Goal: Task Accomplishment & Management: Use online tool/utility

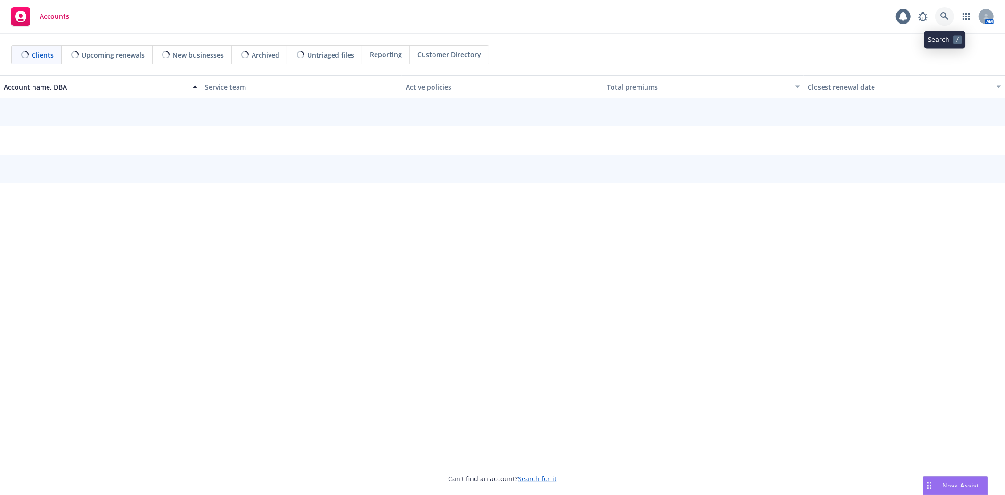
click at [947, 20] on icon at bounding box center [945, 16] width 8 height 8
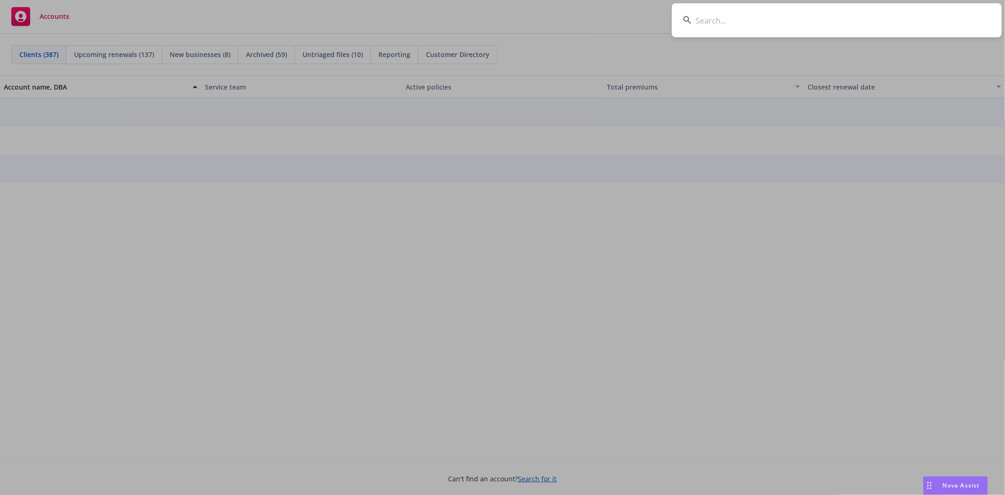
click at [711, 19] on input at bounding box center [837, 20] width 330 height 34
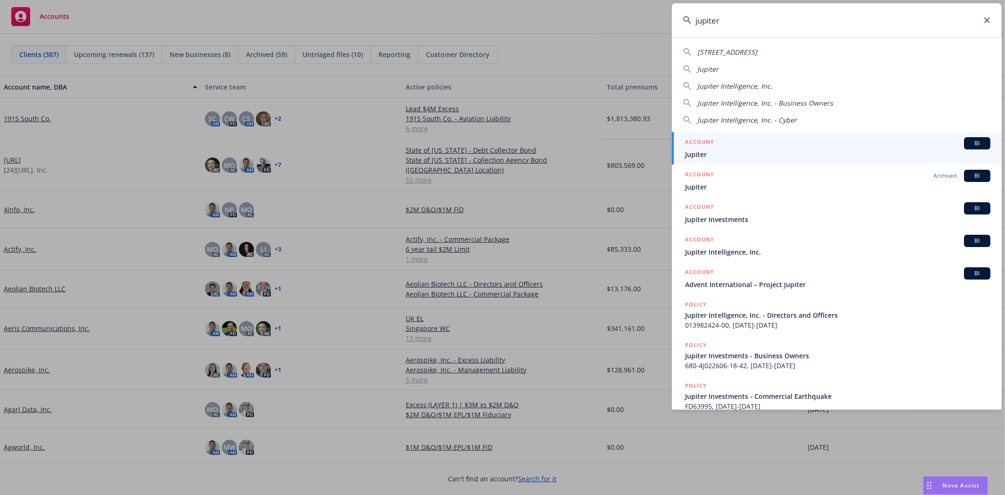
click at [738, 32] on input "jupiter" at bounding box center [837, 20] width 330 height 34
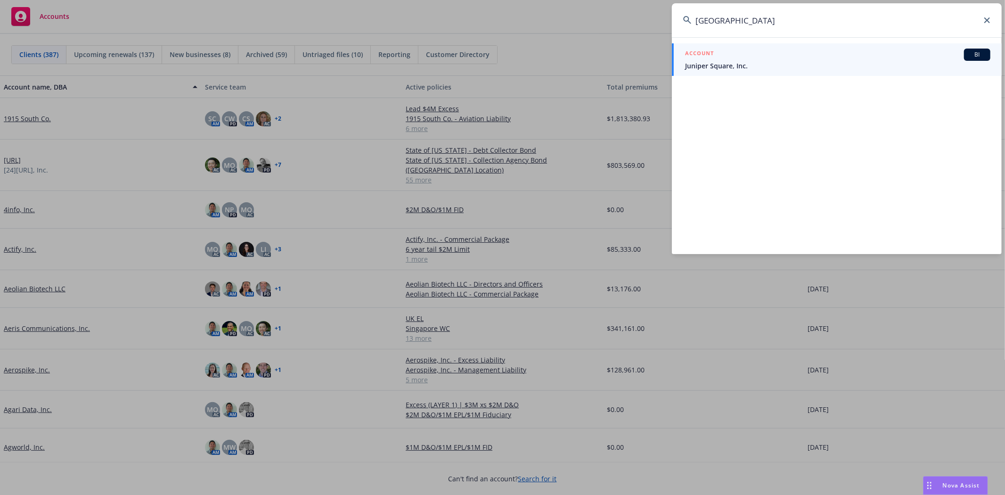
type input "jupiter square"
click at [750, 65] on span "Juniper Square, Inc." at bounding box center [837, 66] width 305 height 10
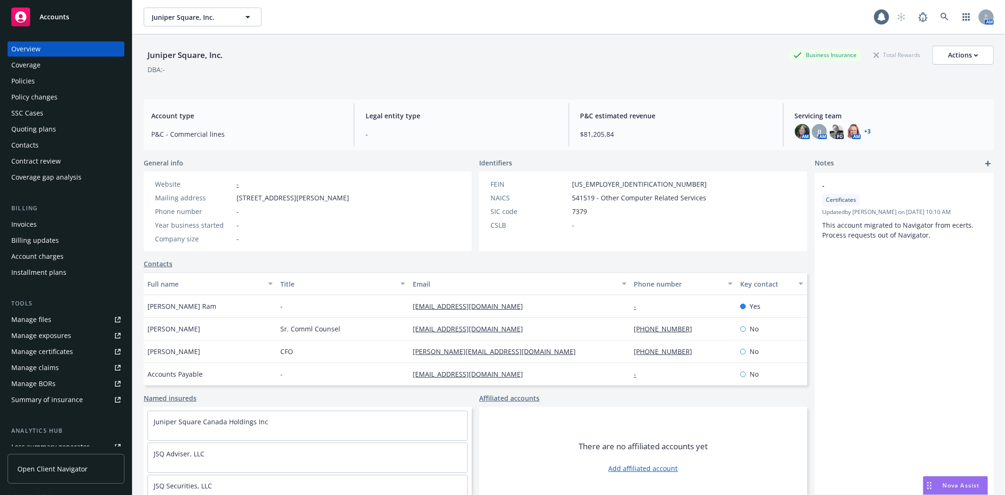
click at [865, 132] on link "+ 3" at bounding box center [868, 132] width 7 height 6
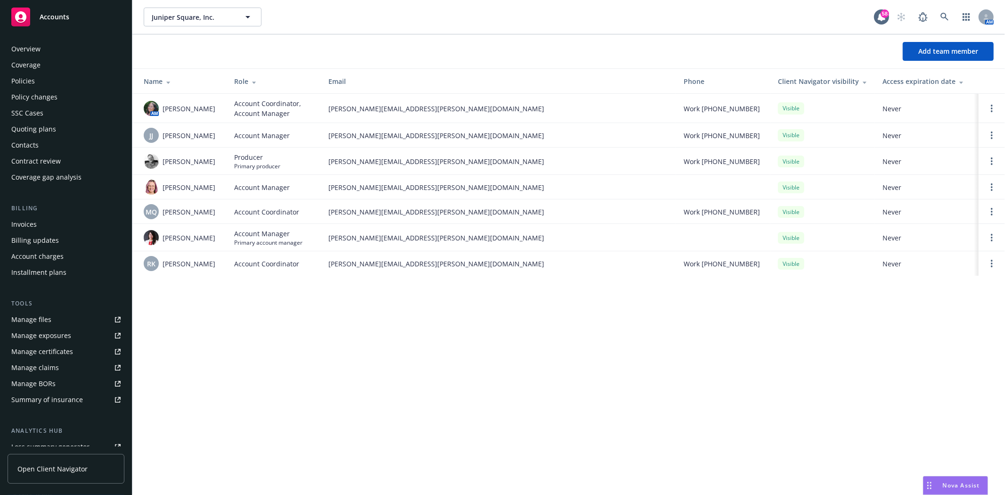
click at [40, 78] on div "Policies" at bounding box center [65, 81] width 109 height 15
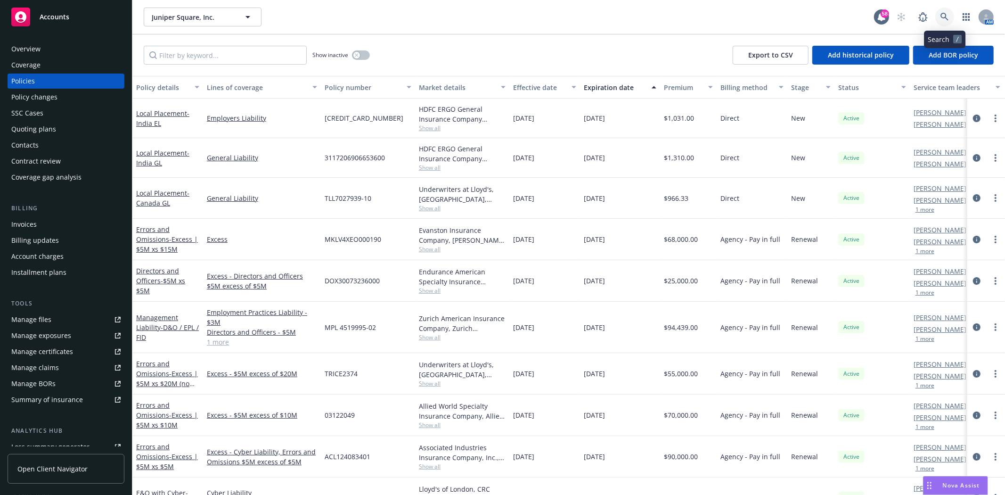
click at [942, 11] on link at bounding box center [944, 17] width 19 height 19
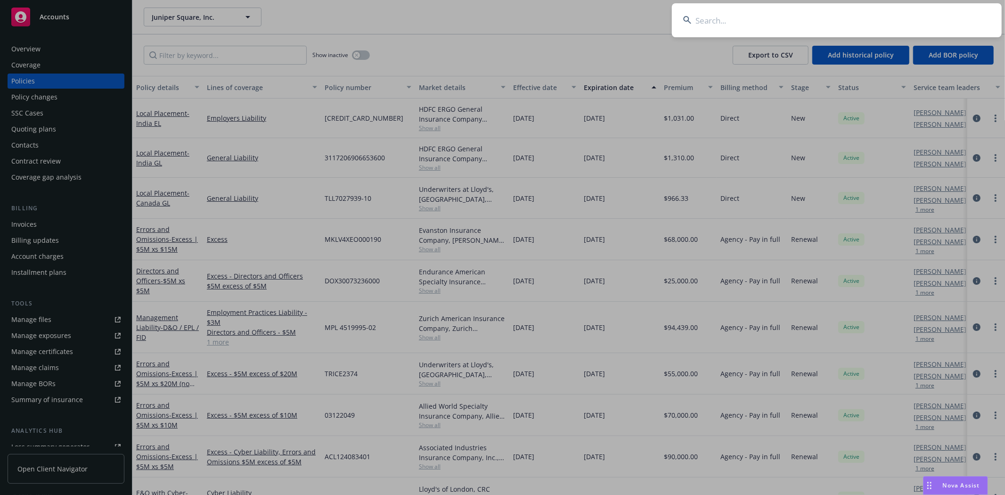
click at [826, 27] on input at bounding box center [837, 20] width 330 height 34
type input "maze"
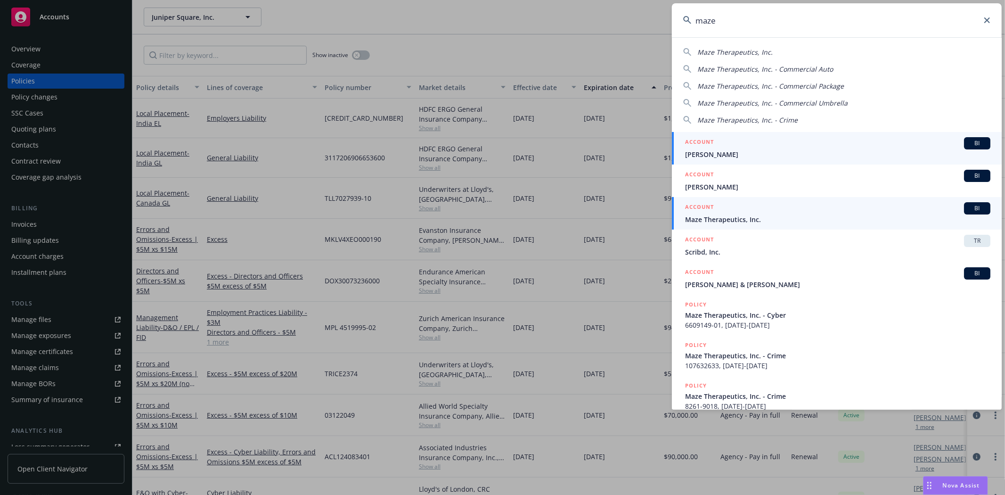
click at [728, 225] on link "ACCOUNT BI Maze Therapeutics, Inc." at bounding box center [837, 213] width 330 height 33
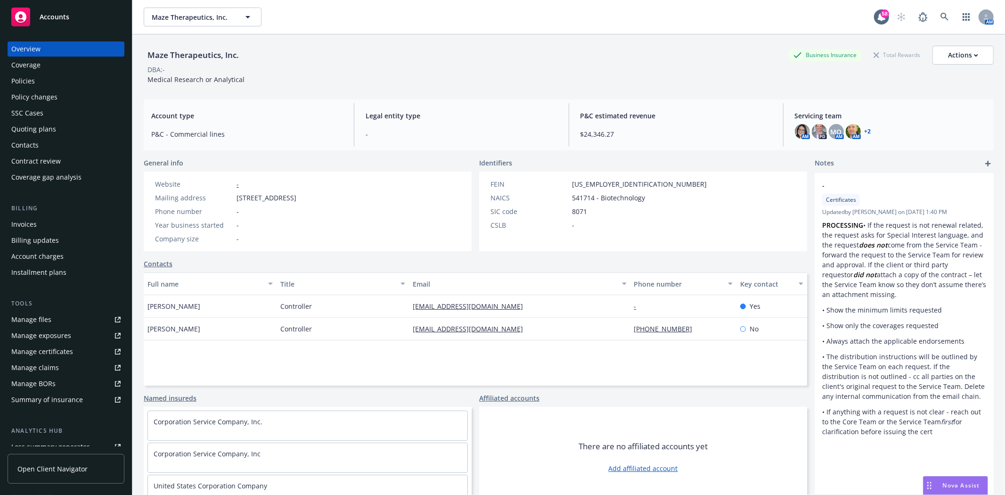
click at [39, 125] on div "Quoting plans" at bounding box center [33, 129] width 45 height 15
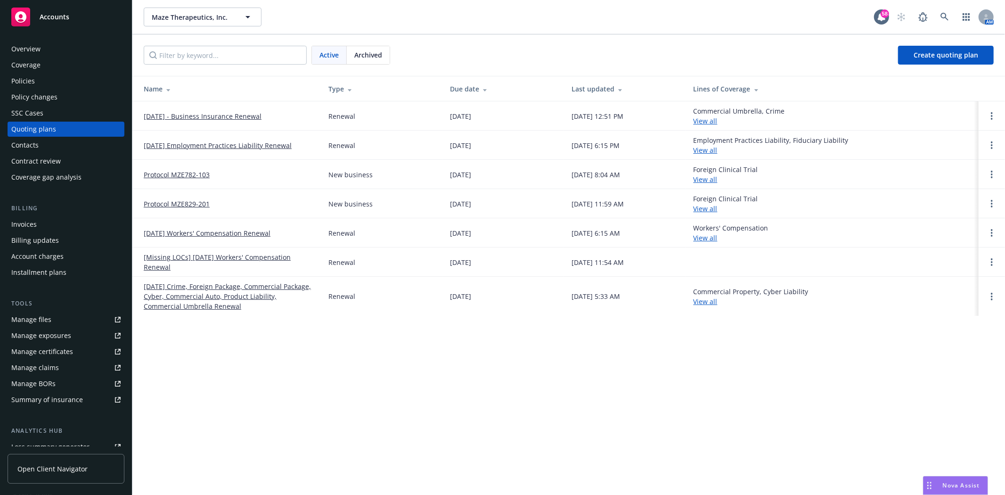
click at [199, 139] on td "[DATE] Employment Practices Liability Renewal" at bounding box center [226, 145] width 189 height 29
click at [199, 143] on link "[DATE] Employment Practices Liability Renewal" at bounding box center [218, 145] width 148 height 10
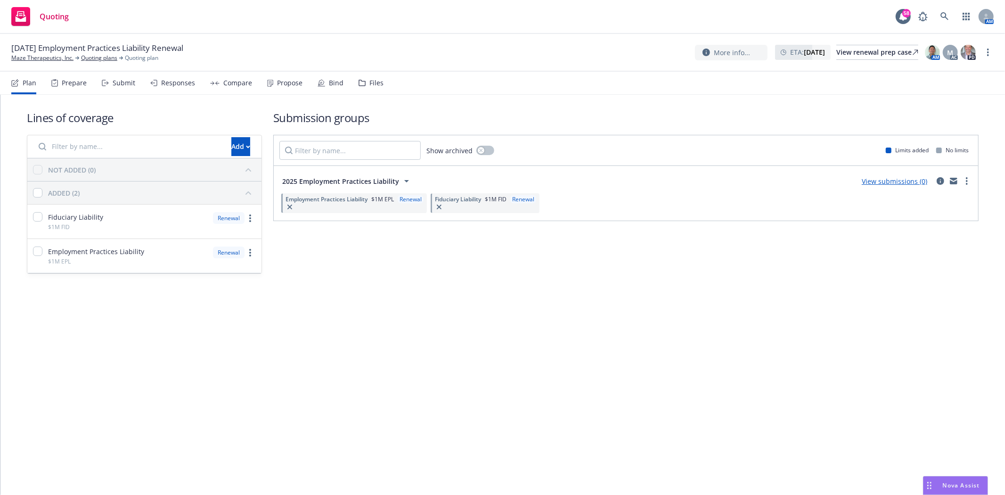
click at [374, 79] on div "Files" at bounding box center [376, 83] width 14 height 8
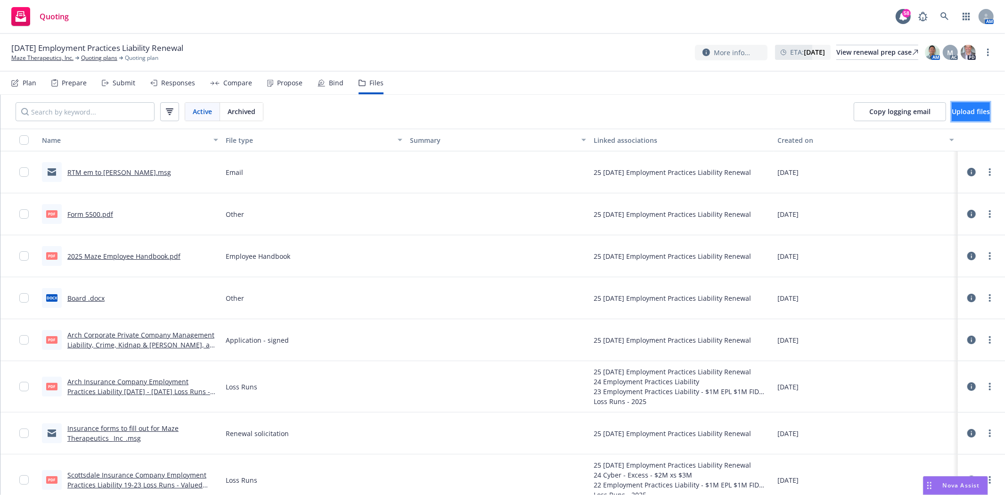
click at [952, 104] on button "Upload files" at bounding box center [971, 111] width 38 height 19
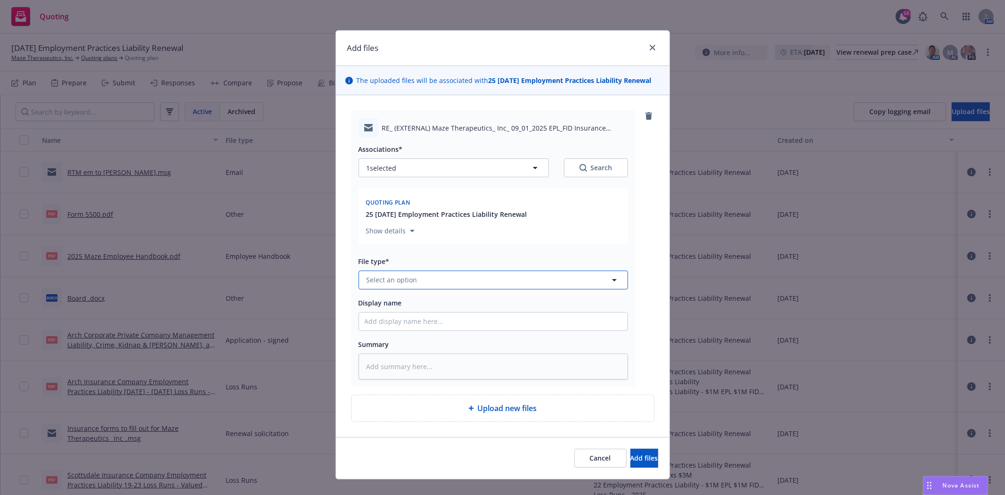
click at [443, 277] on button "Select an option" at bounding box center [494, 280] width 270 height 19
type input "quoe"
type textarea "x"
type input "quote"
click at [423, 236] on div "Quote" at bounding box center [493, 229] width 257 height 14
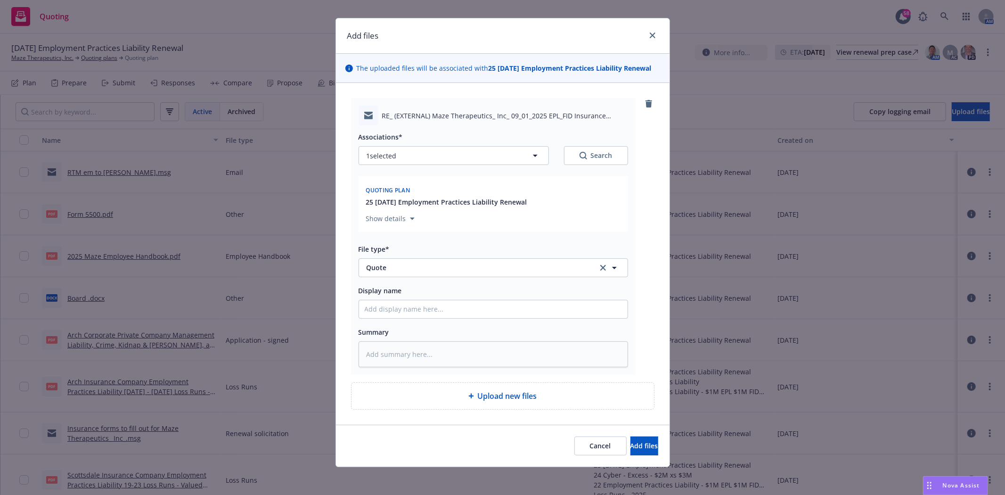
scroll to position [16, 0]
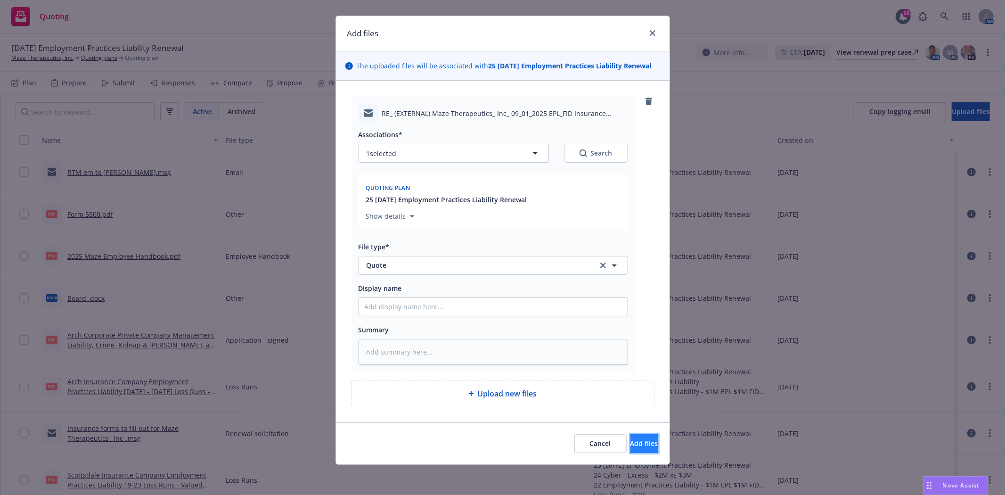
click at [631, 441] on span "Add files" at bounding box center [645, 443] width 28 height 9
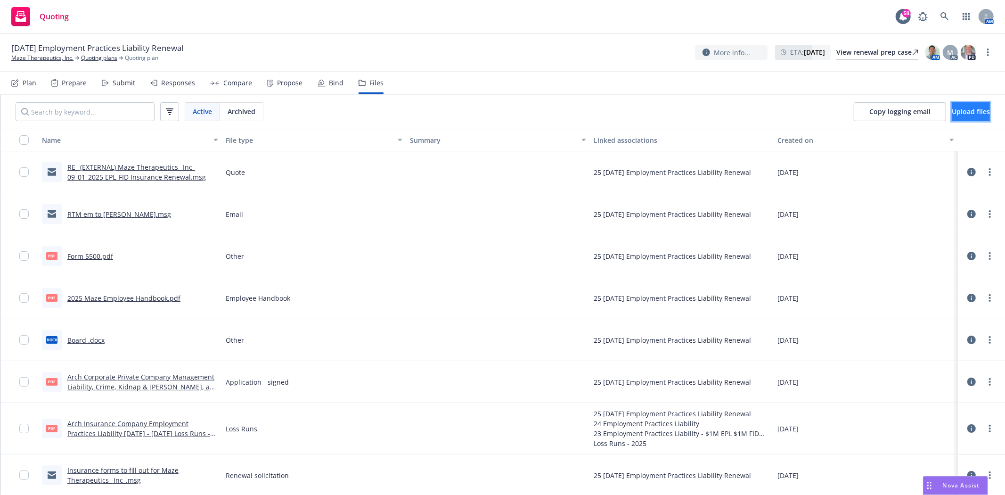
click at [952, 107] on span "Upload files" at bounding box center [971, 111] width 38 height 9
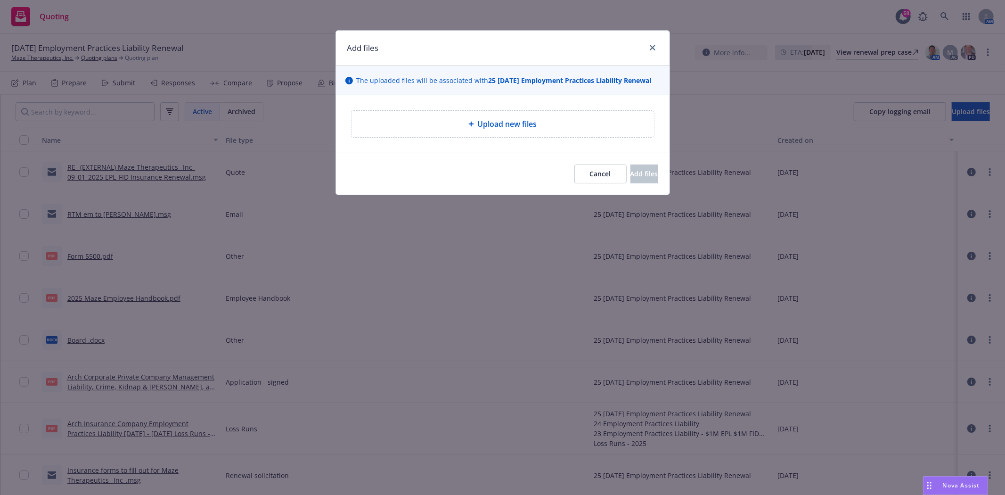
type textarea "x"
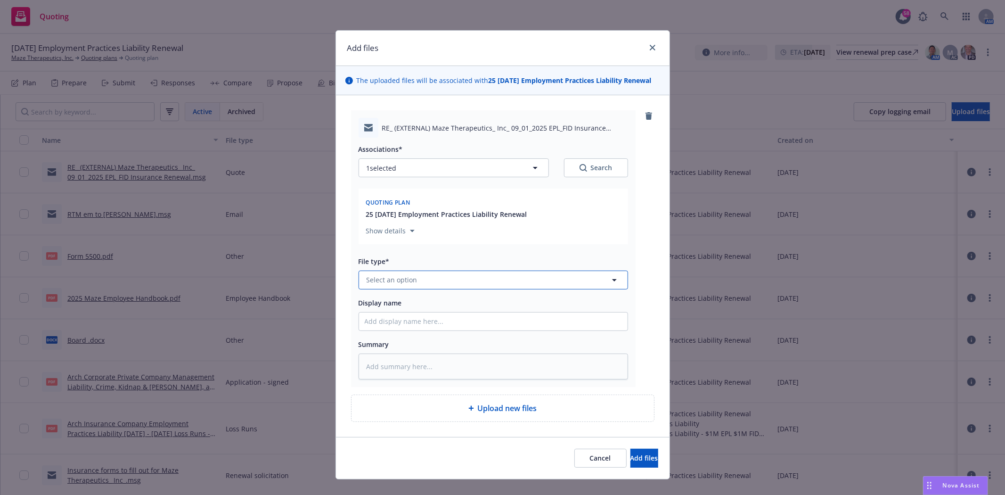
click at [459, 278] on button "Select an option" at bounding box center [494, 280] width 270 height 19
type input "Quote"
click at [427, 238] on div "Quote" at bounding box center [493, 228] width 269 height 25
click at [421, 323] on input "Display name" at bounding box center [493, 321] width 269 height 18
type textarea "x"
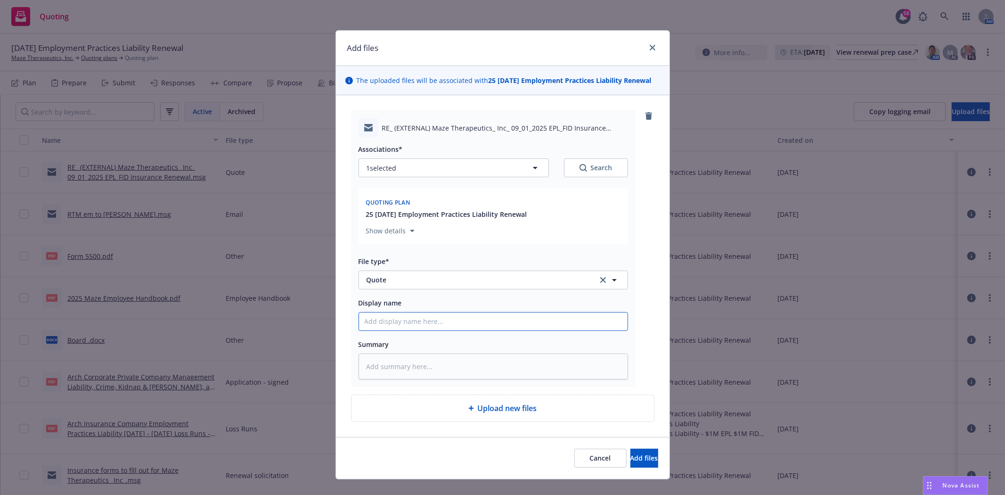
type input "T"
type textarea "x"
type input "TR"
type textarea "x"
type input "TRV"
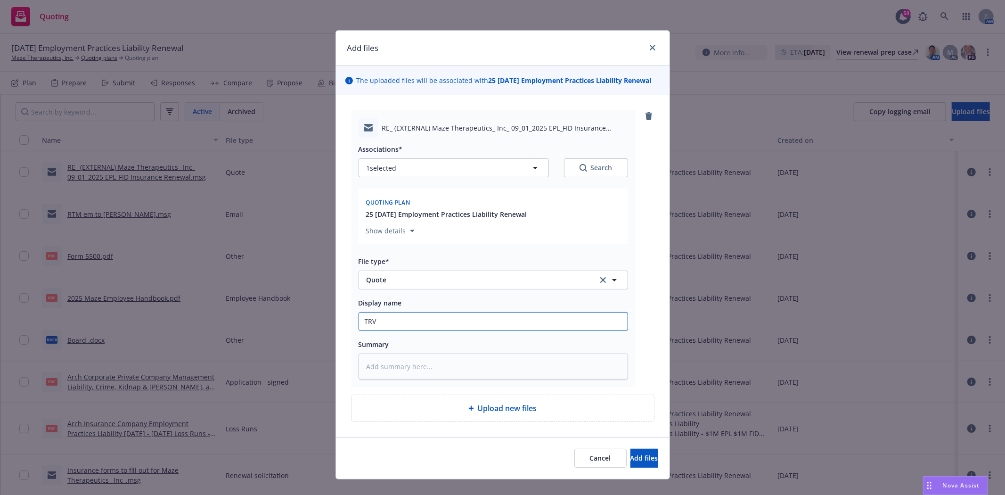
type textarea "x"
type input "TRV c"
type textarea "x"
type input "TRV co"
type textarea "x"
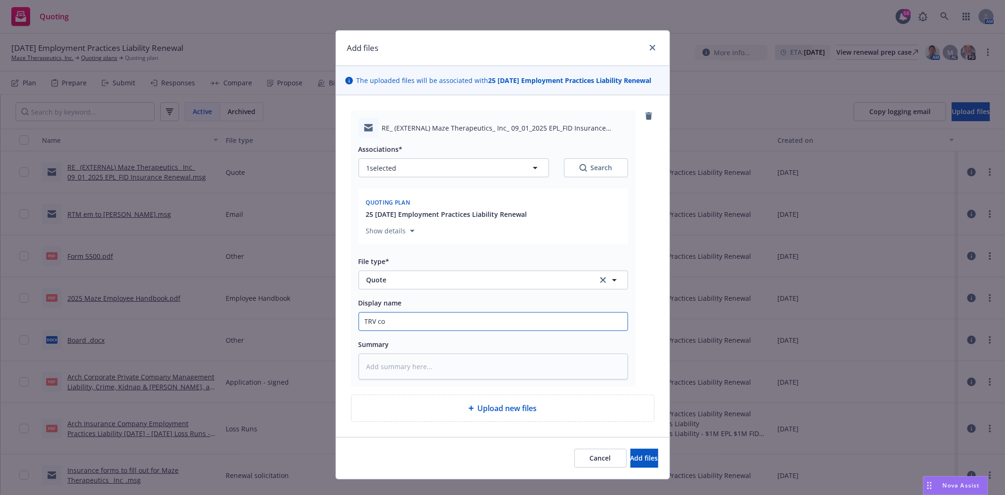
type input "TRV cov"
type textarea "x"
type input "TRV cove"
type textarea "x"
type input "TRV cover"
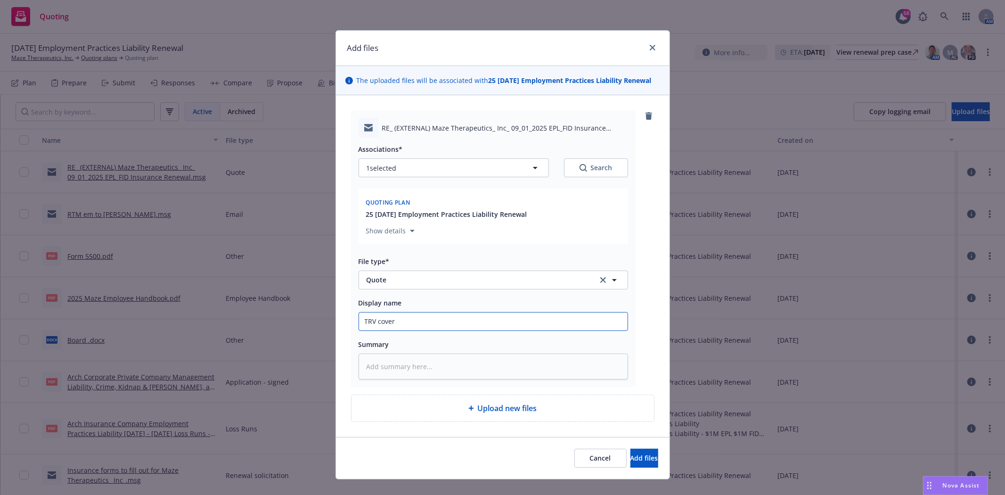
type textarea "x"
type input "TRV coverag"
type textarea "x"
type input "TRV coverage"
type textarea "x"
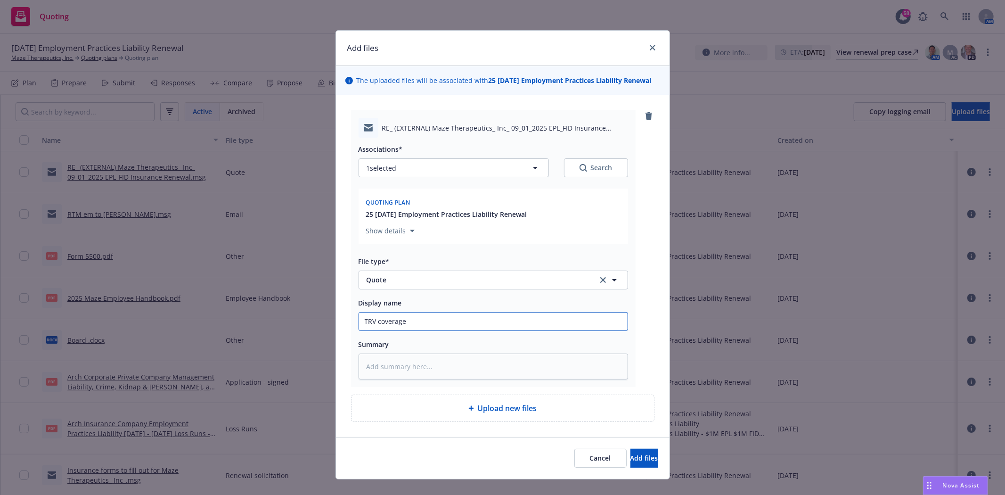
type input "TRV coverage"
type textarea "x"
type input "TRV coverage e"
type textarea "x"
type input "TRV coverage en"
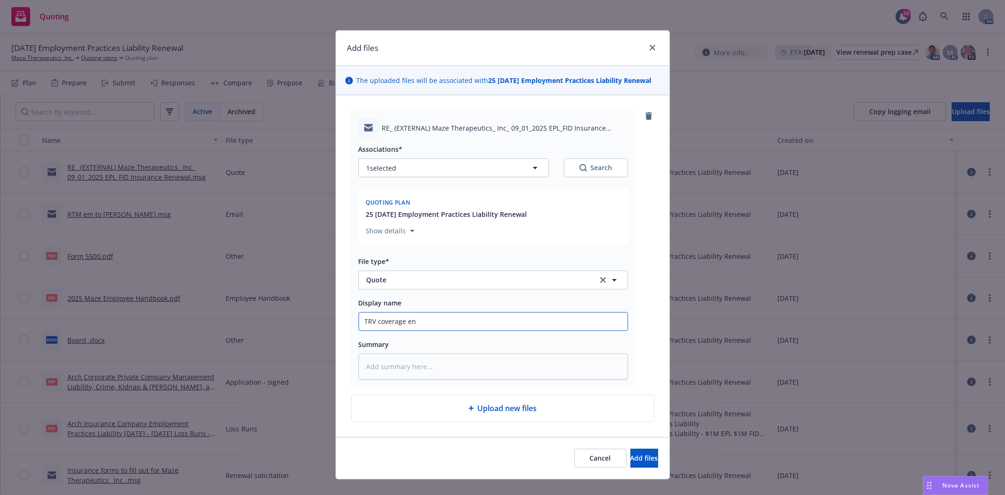
type textarea "x"
type input "TRV coverage enh"
type textarea "x"
type input "TRV coverage enhan"
type textarea "x"
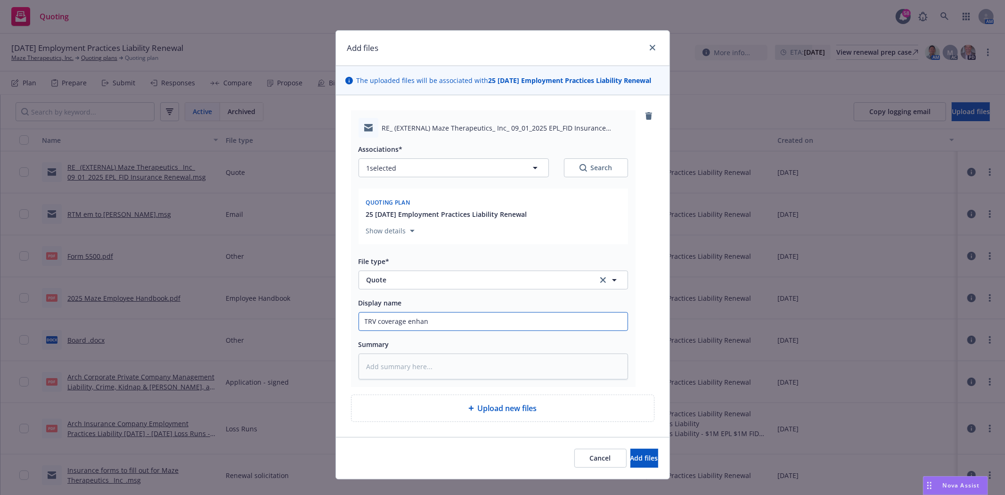
type input "TRV coverage enhanc"
type textarea "x"
type input "TRV coverage enhance"
type textarea "x"
type input "TRV coverage enhancem"
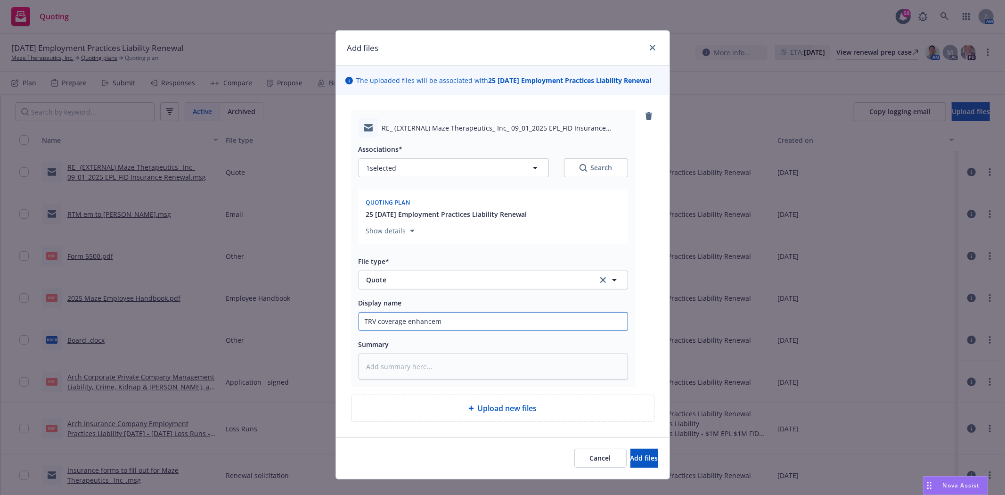
type textarea "x"
type input "TRV coverage enhanceme"
type textarea "x"
type input "TRV coverage enhancemen"
type textarea "x"
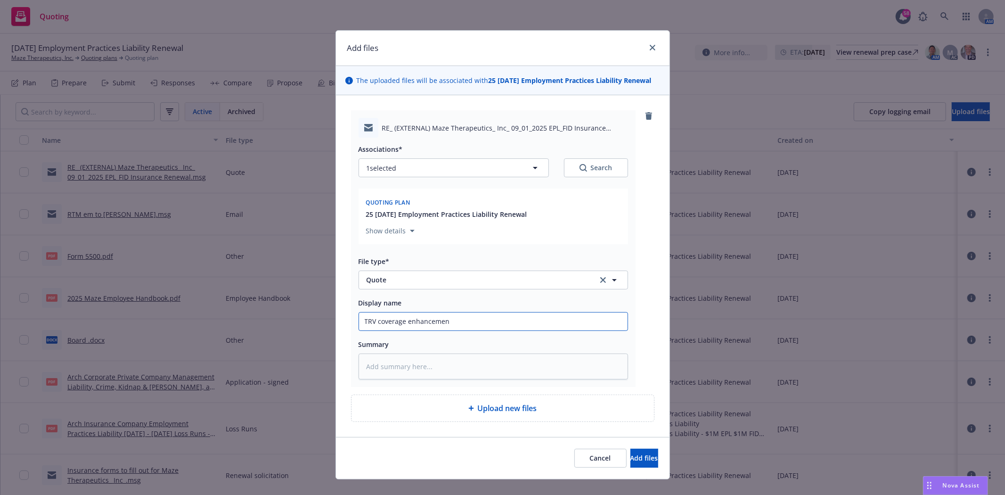
type input "TRV coverage enhancement"
type textarea "x"
type input "TRV coverage enhancemen"
type textarea "x"
type input "TRV coverage enhanceme"
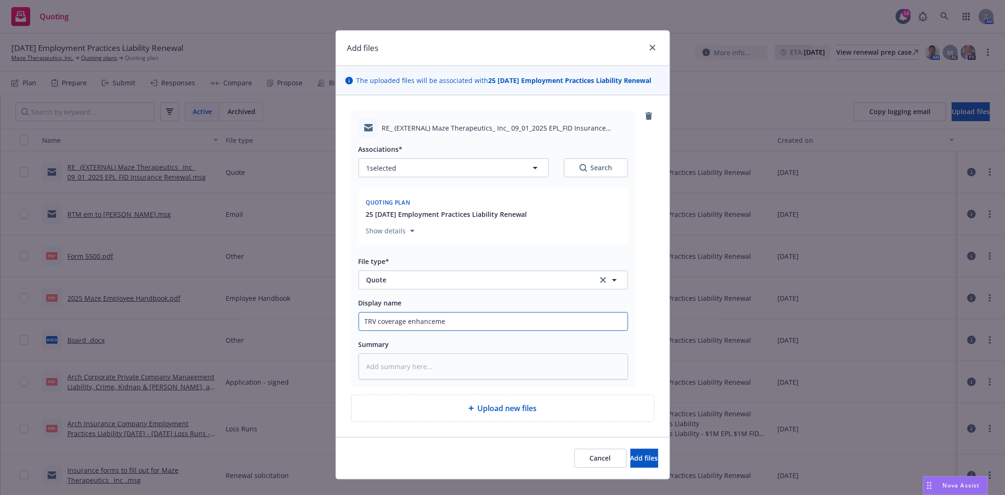
type textarea "x"
type input "TRV coverage enhancem"
type textarea "x"
type input "TRV coverage enhance"
type textarea "x"
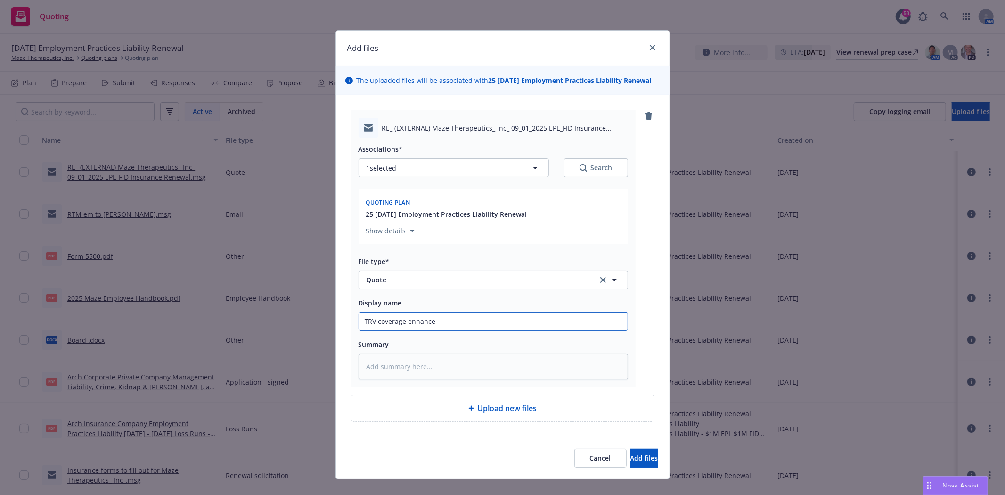
type input "TRV coverage enhanc"
type textarea "x"
type input "TRV coverage enhan"
type textarea "x"
type input "TRV coverage enha"
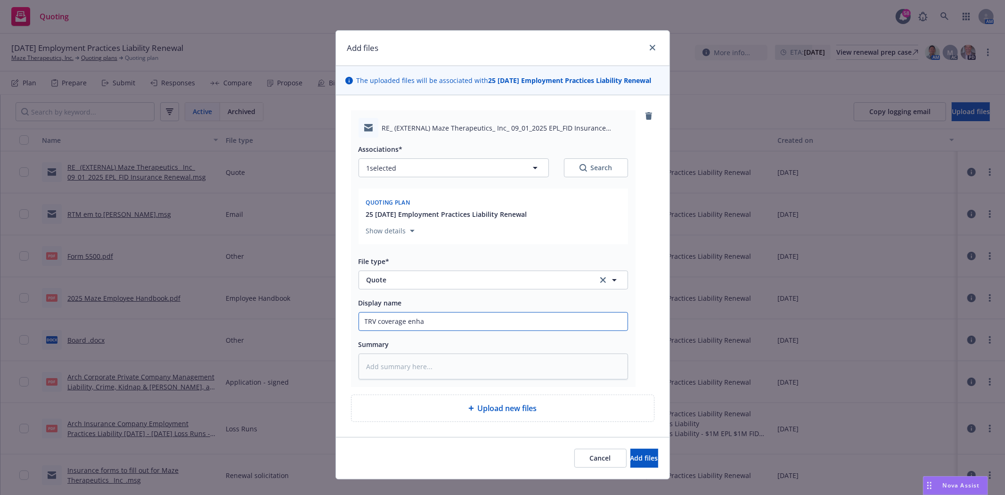
type textarea "x"
type input "TRV coverage enh"
type textarea "x"
type input "TRV coverage en"
type textarea "x"
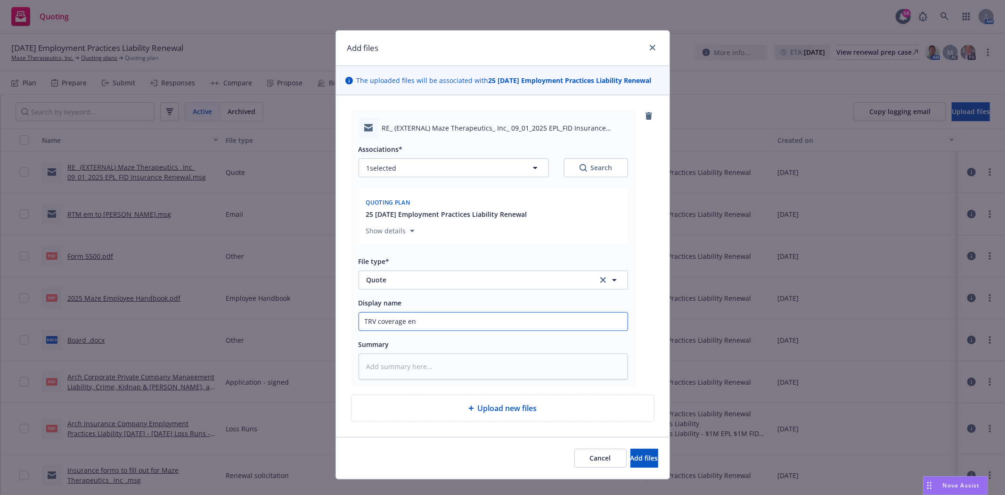
type input "TRV coverage e"
type textarea "x"
type input "TRV coverage"
type textarea "x"
type input "TRV coverage c"
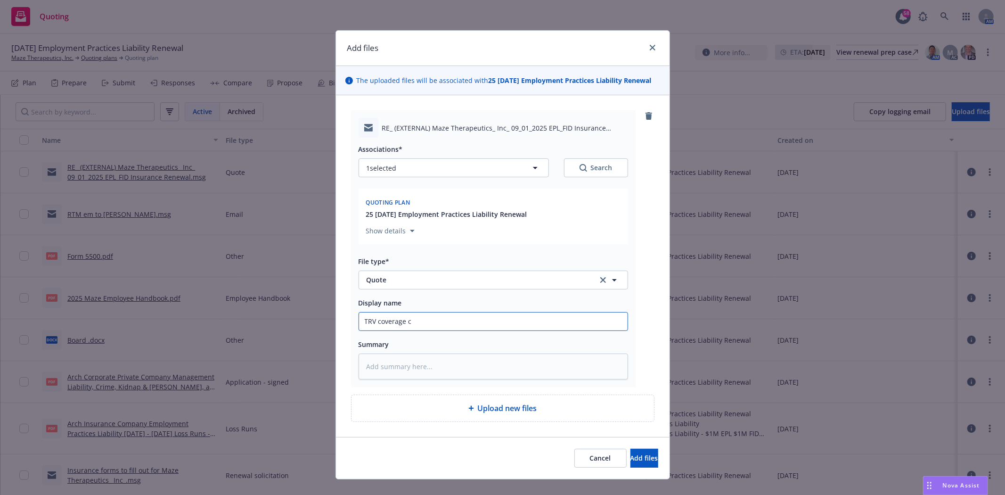
type textarea "x"
type input "TRV coverage co"
type textarea "x"
type input "TRV coverage con"
type textarea "x"
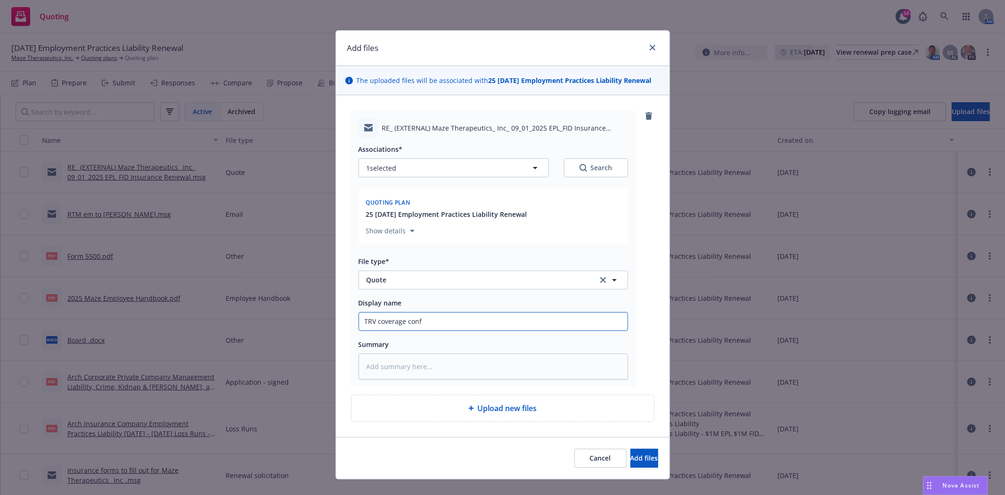
type input "TRV coverage confi"
type textarea "x"
type input "TRV coverage confirm"
type textarea "x"
type input "TRV coverage confirma"
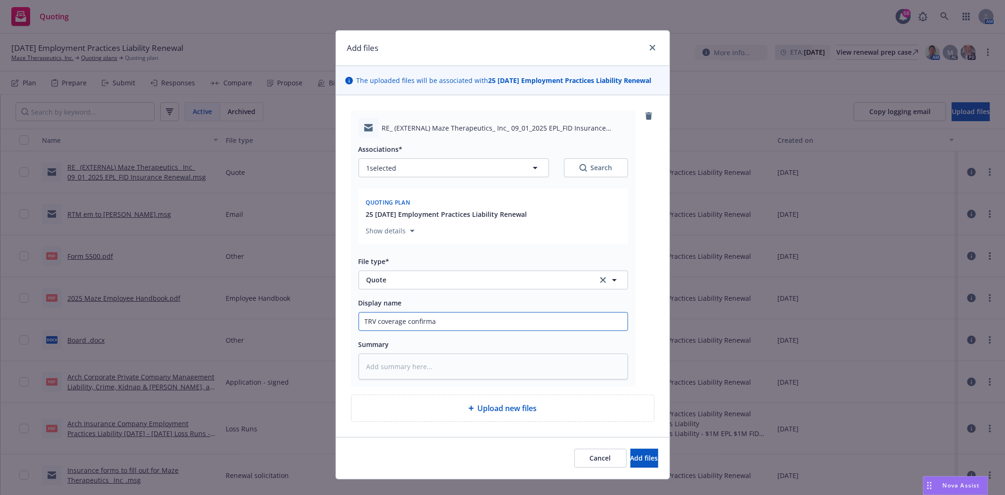
type textarea "x"
type input "TRV coverage confirmati"
type textarea "x"
type input "TRV coverage confirmatin"
type textarea "x"
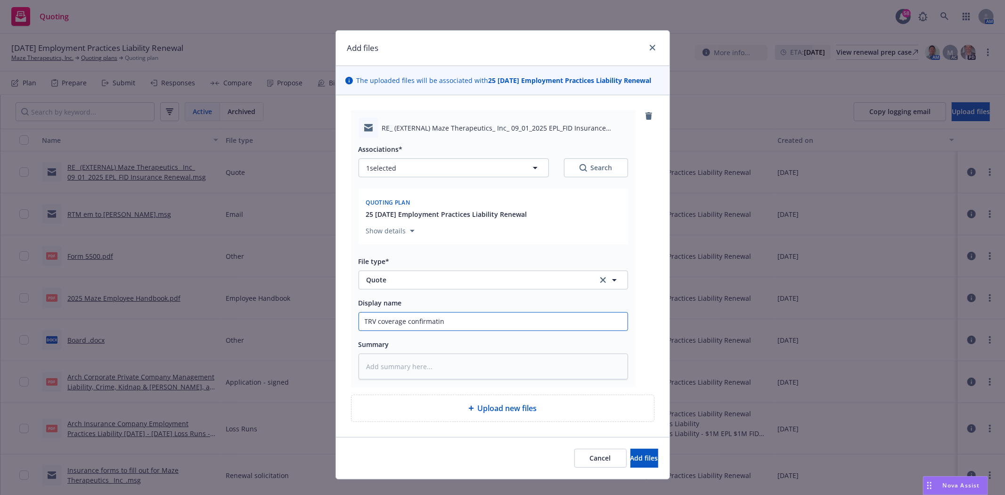
type input "TRV coverage confirmati"
type textarea "x"
type input "TRV coverage confirmatio"
type textarea "x"
type input "TRV coverage confirmation"
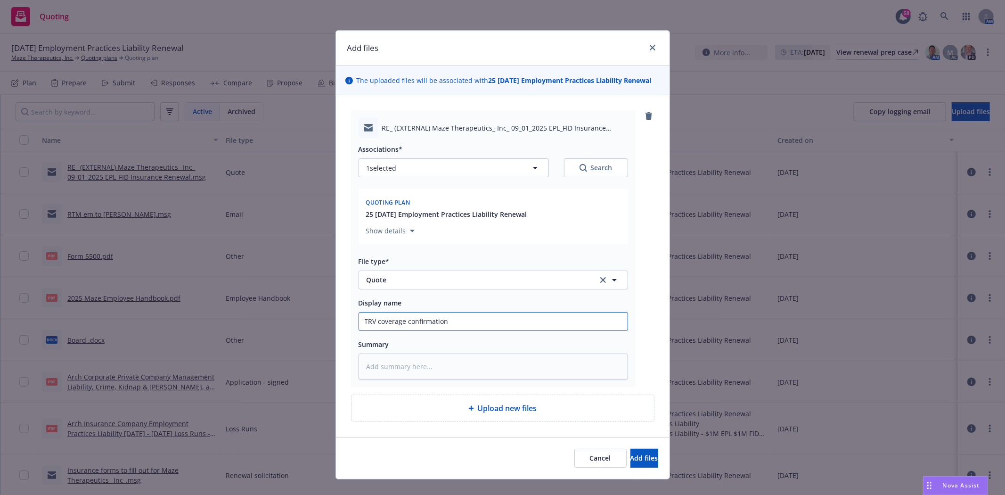
click at [631, 449] on button "Add files" at bounding box center [645, 458] width 28 height 19
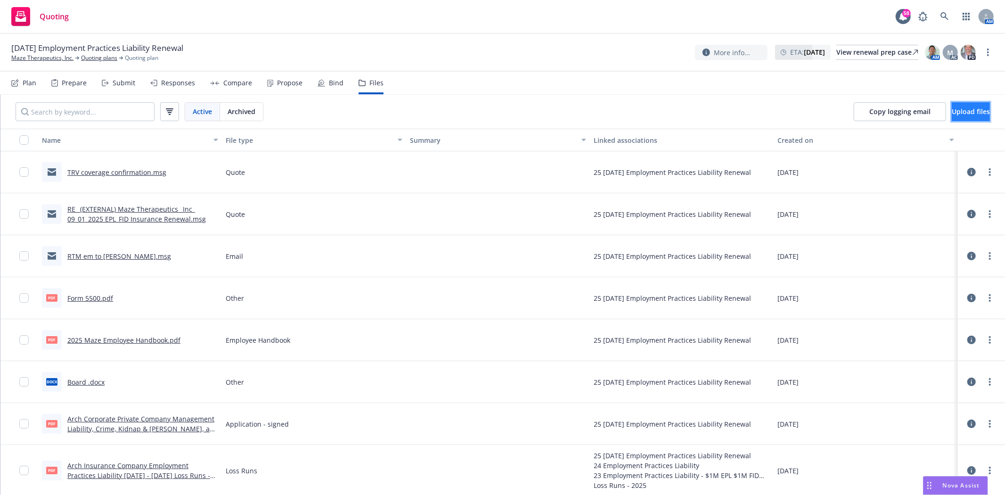
click at [952, 117] on button "Upload files" at bounding box center [971, 111] width 38 height 19
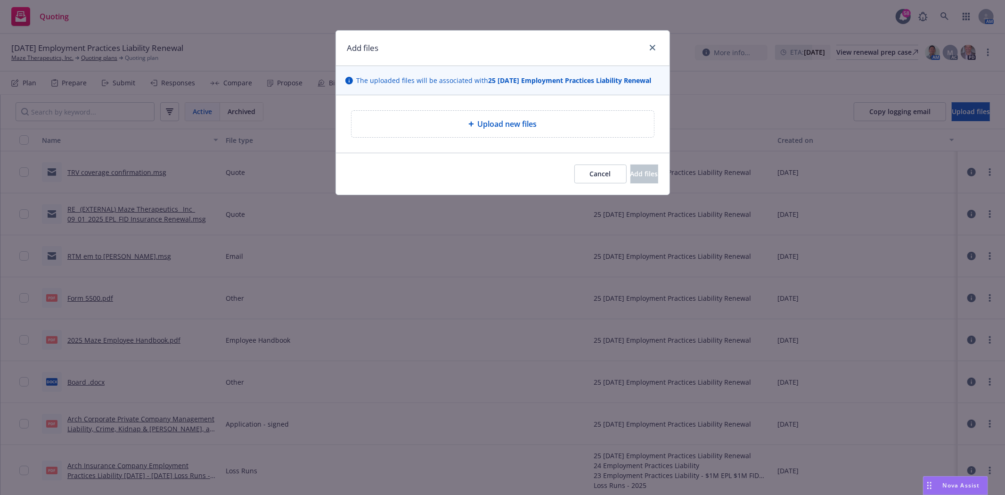
type textarea "x"
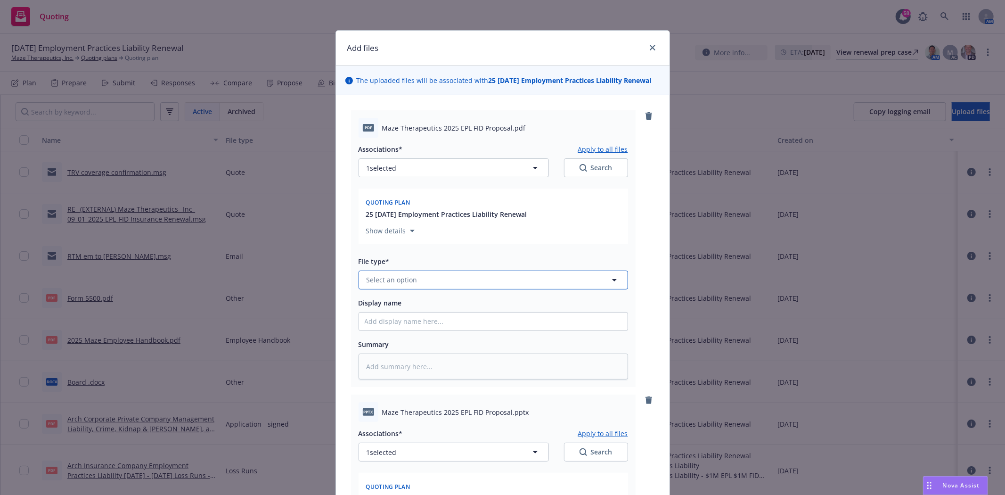
click at [372, 286] on button "Select an option" at bounding box center [494, 280] width 270 height 19
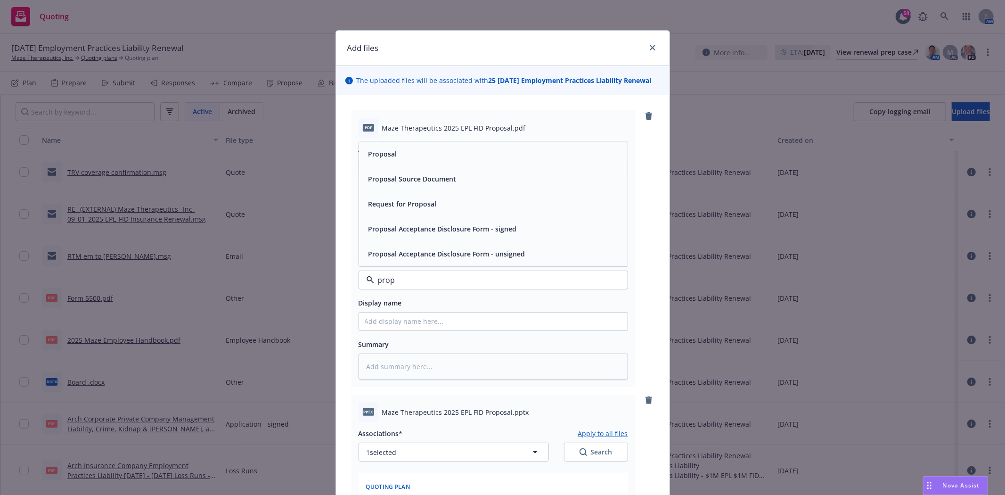
type input "propo"
drag, startPoint x: 415, startPoint y: 162, endPoint x: 413, endPoint y: 167, distance: 5.8
click at [413, 162] on div "Proposal" at bounding box center [493, 153] width 269 height 25
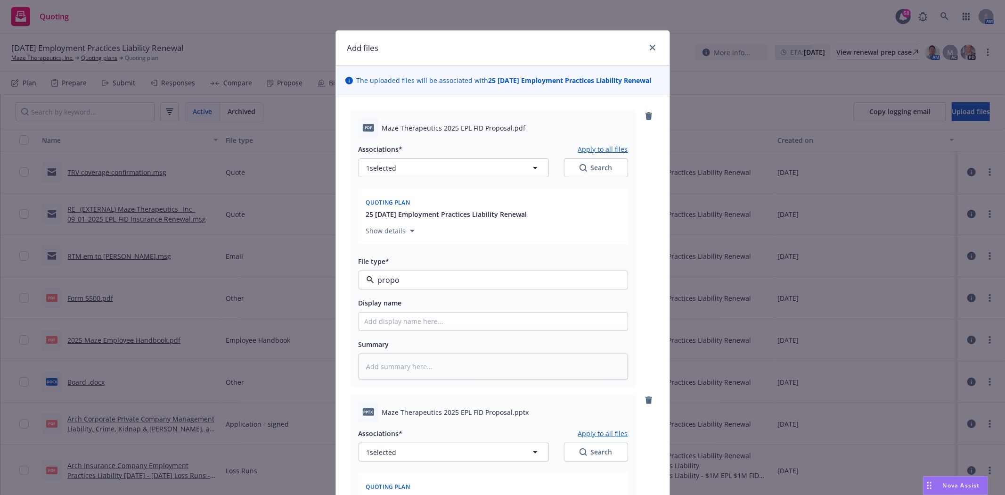
type textarea "x"
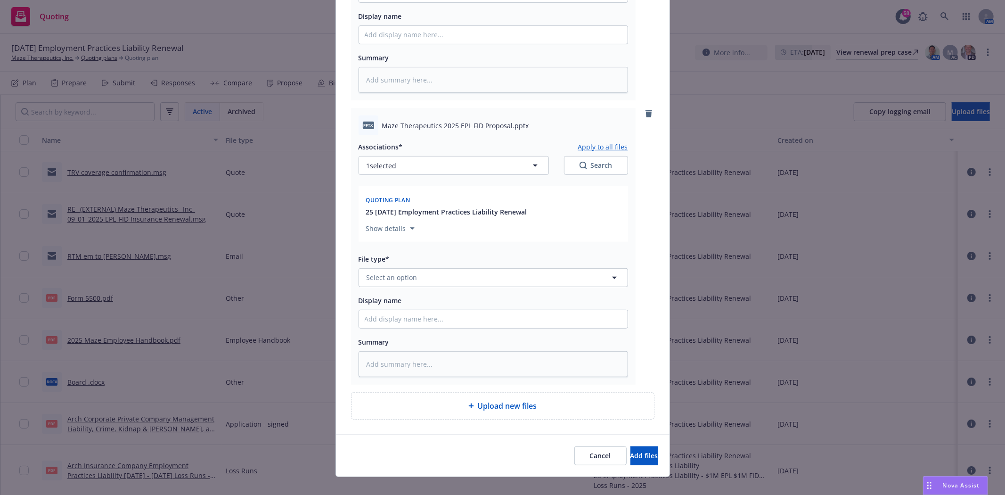
scroll to position [301, 0]
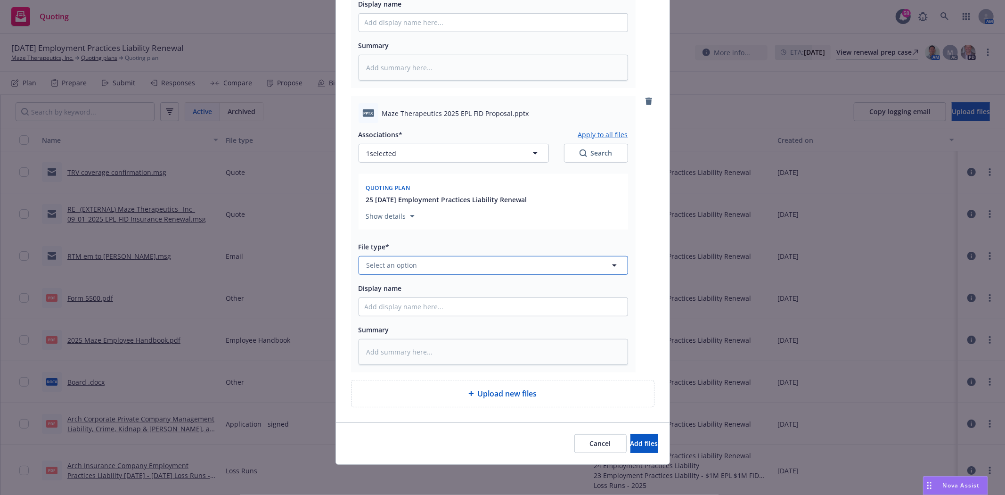
click at [415, 258] on button "Select an option" at bounding box center [494, 265] width 270 height 19
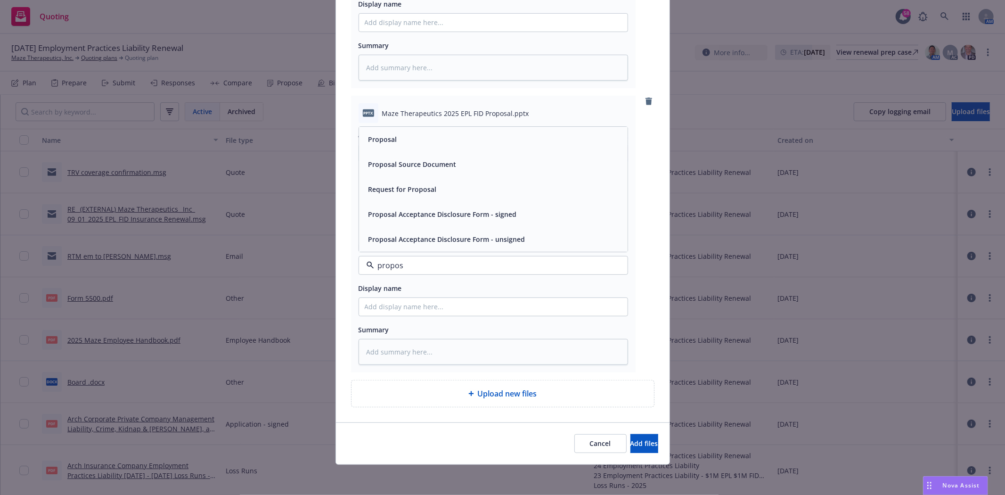
type input "proposa"
click at [400, 142] on div "Proposal" at bounding box center [493, 139] width 257 height 14
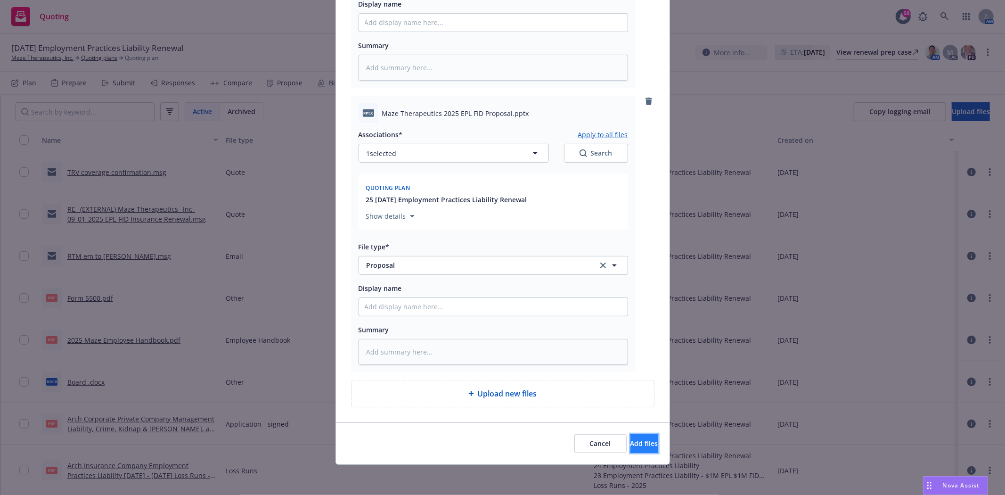
click at [632, 448] on span "Add files" at bounding box center [645, 443] width 28 height 9
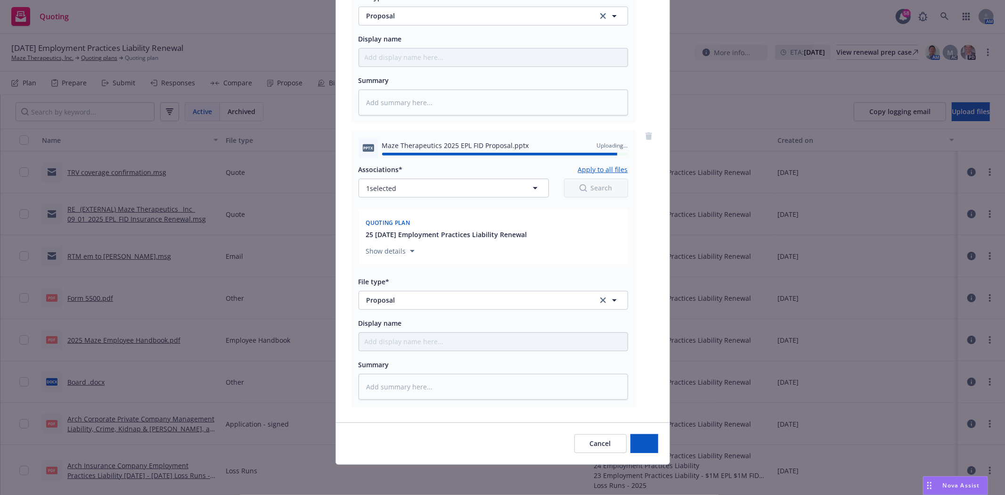
type textarea "x"
